Goal: Task Accomplishment & Management: Use online tool/utility

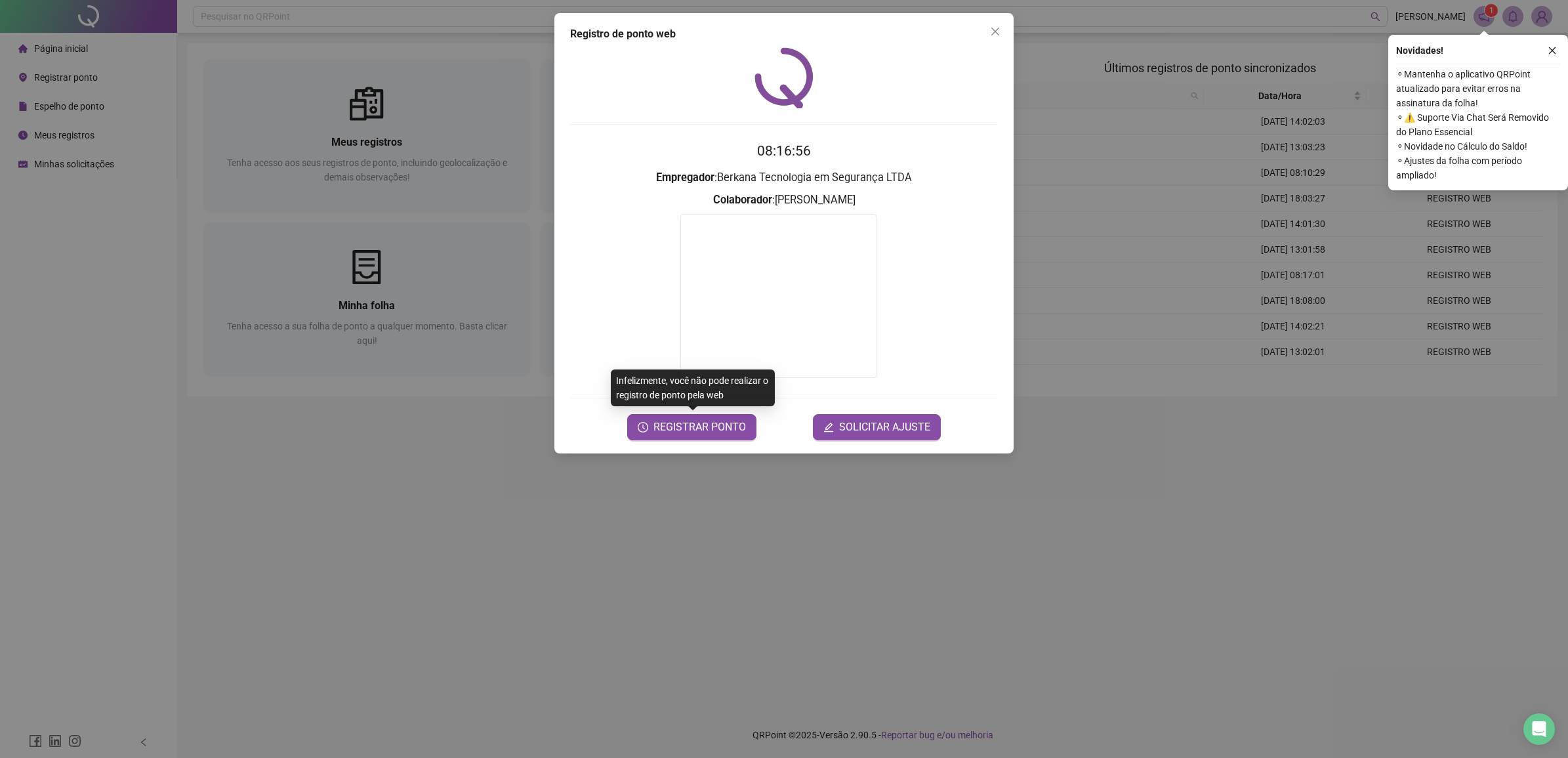
click at [742, 428] on span "REGISTRAR PONTO" at bounding box center [700, 427] width 92 height 16
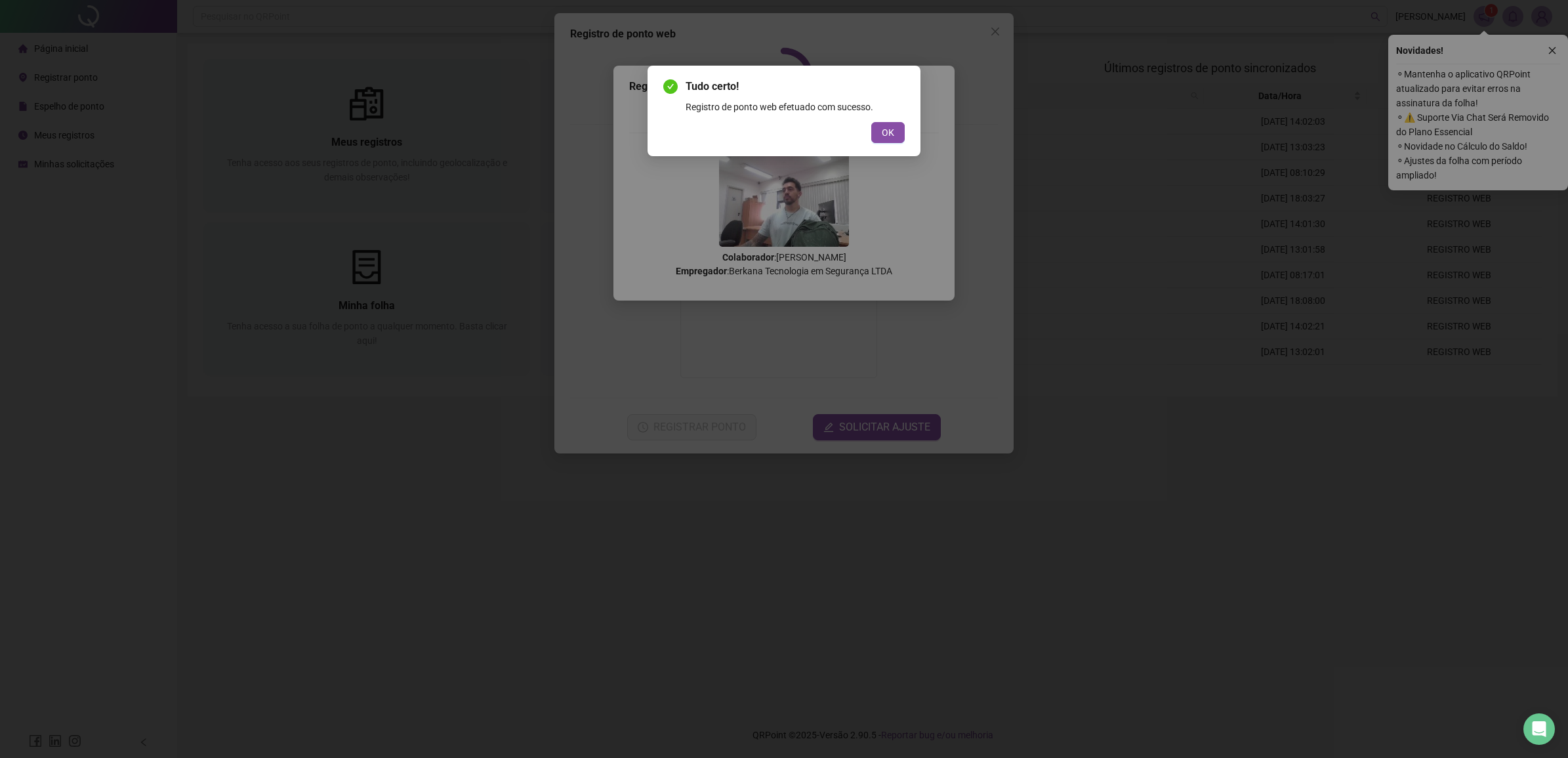
click at [871, 122] on button "OK" at bounding box center [888, 132] width 34 height 21
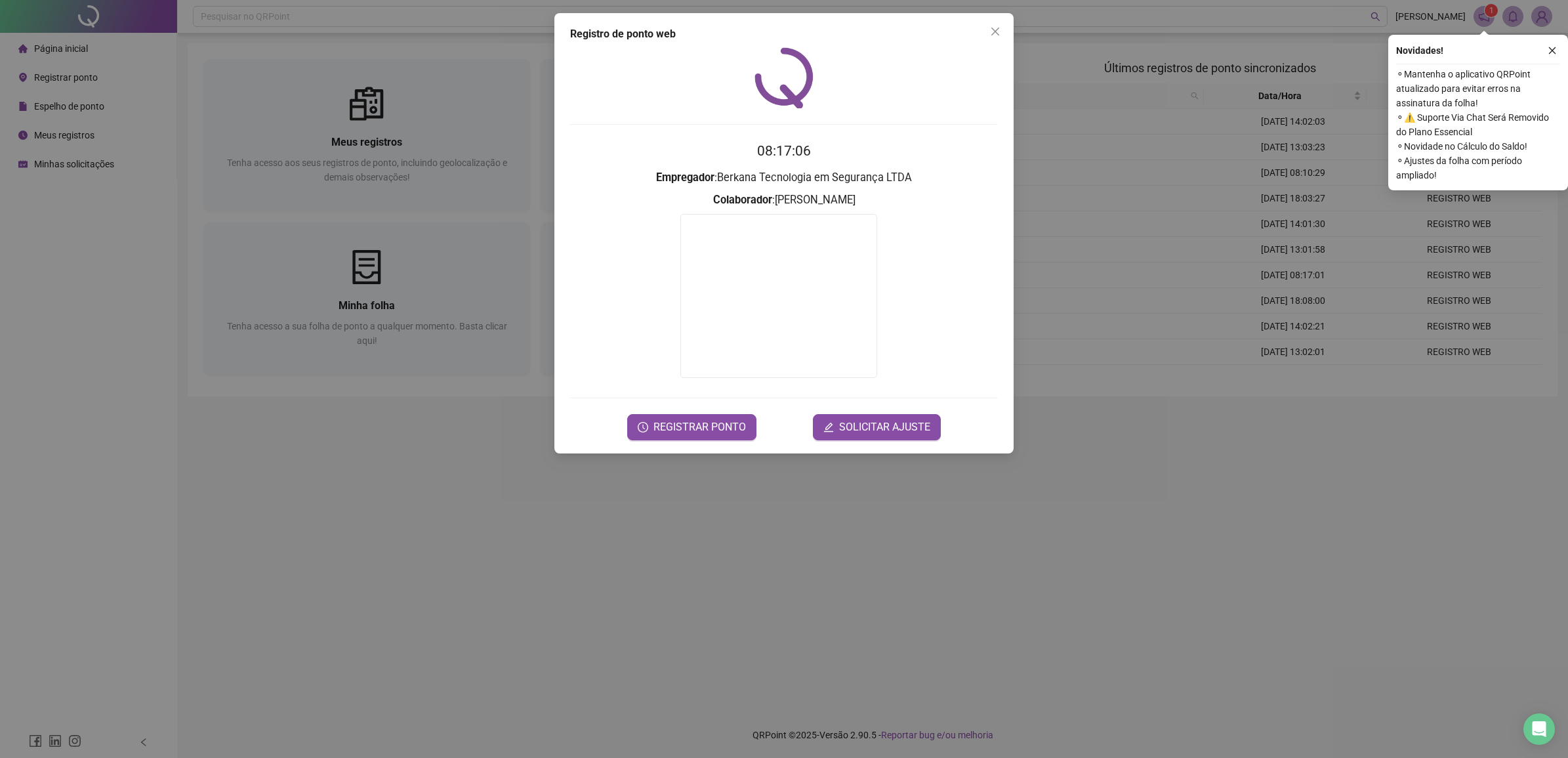
click at [424, 539] on div "Registro de ponto web 08:17:06 Empregador : Berkana Tecnologia em Segurança LTD…" at bounding box center [784, 379] width 1568 height 758
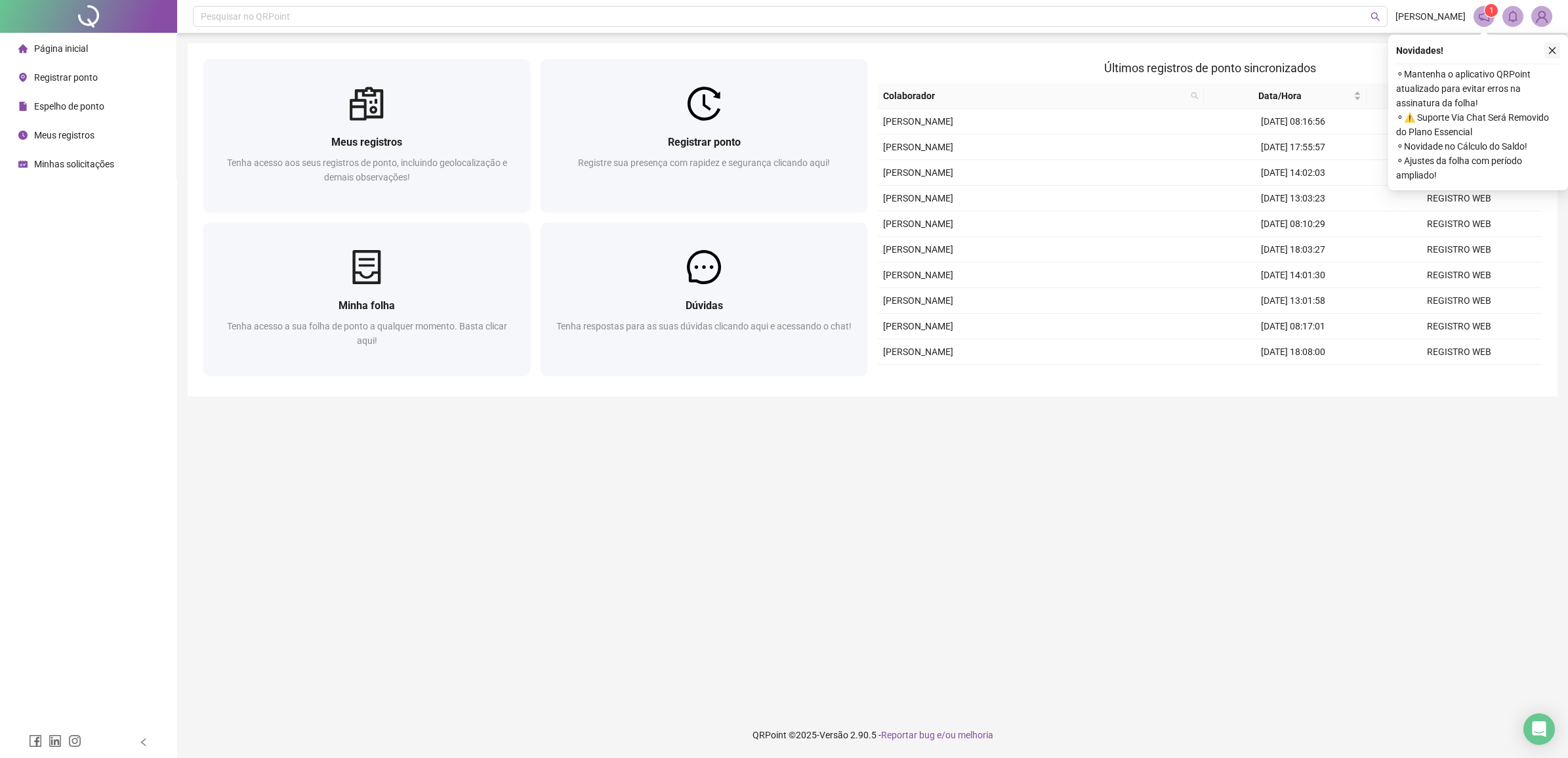
click at [1553, 51] on icon "close" at bounding box center [1553, 51] width 7 height 7
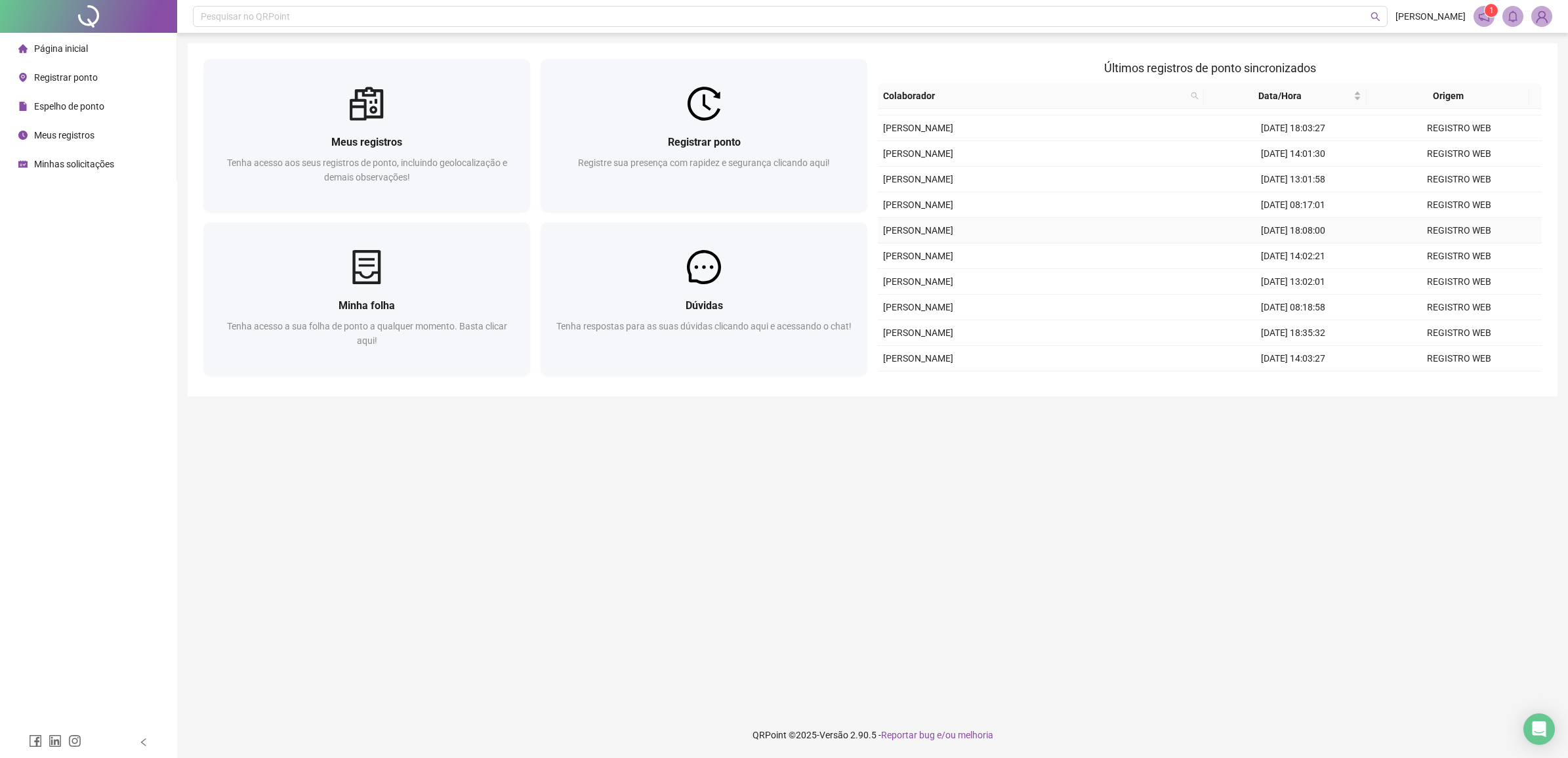
scroll to position [42, 0]
click at [453, 615] on main "Meus registros Tenha acesso aos seus registros de ponto, incluindo geolocalizaç…" at bounding box center [873, 372] width 1370 height 658
